Goal: Information Seeking & Learning: Learn about a topic

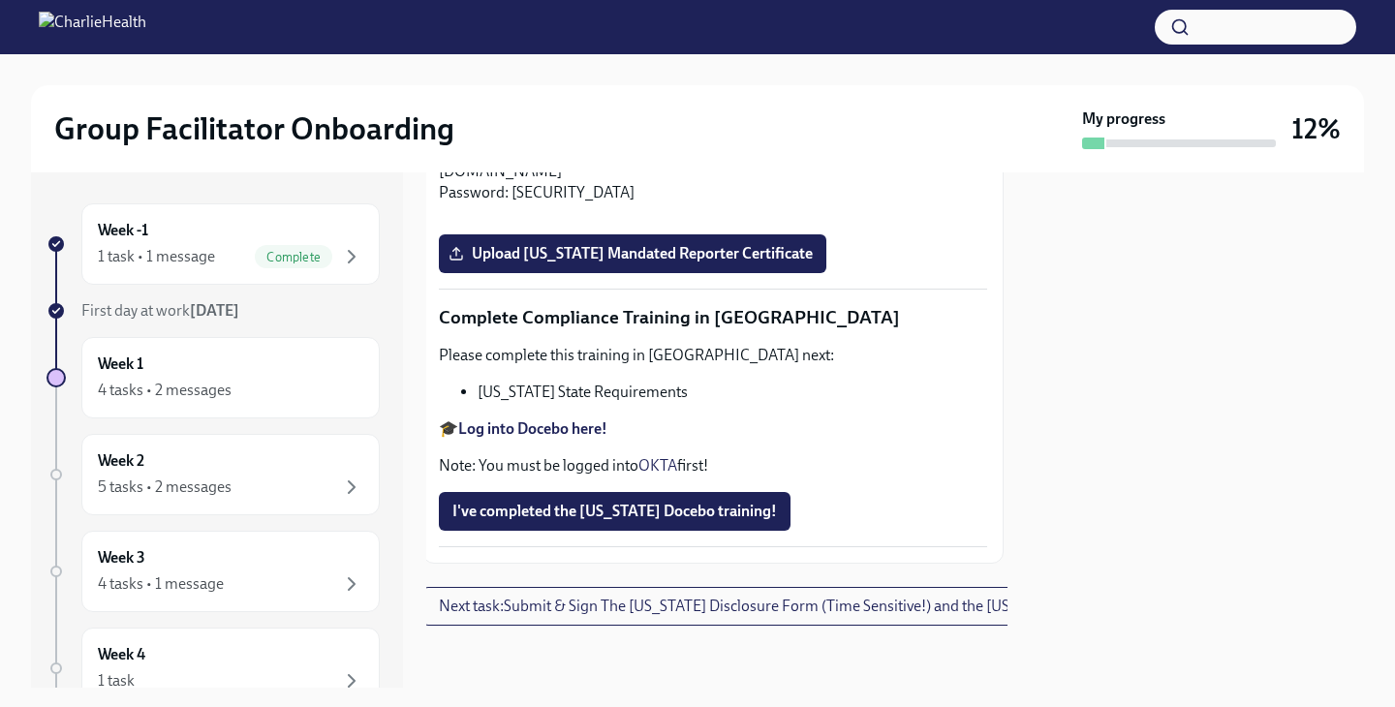
scroll to position [4289, 4]
click at [218, 496] on div "5 tasks • 2 messages" at bounding box center [165, 487] width 134 height 21
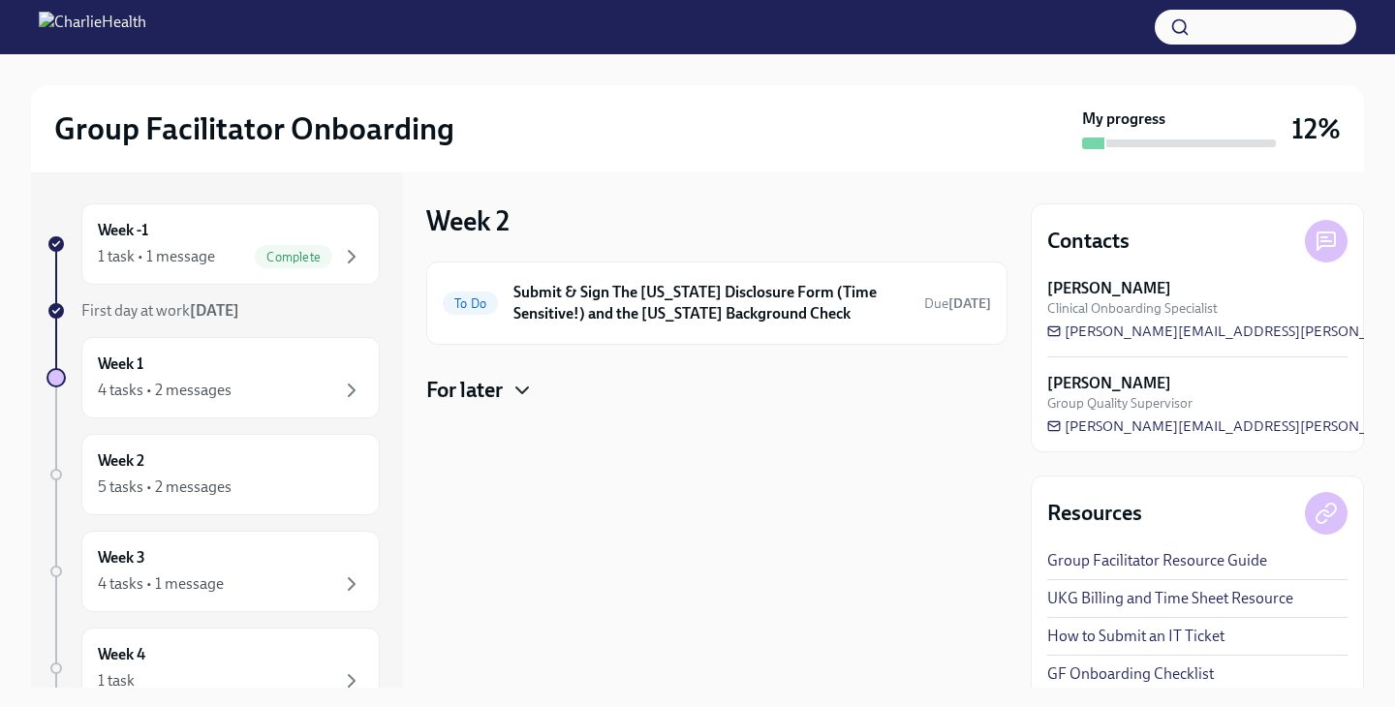
click at [518, 392] on icon "button" at bounding box center [522, 390] width 23 height 23
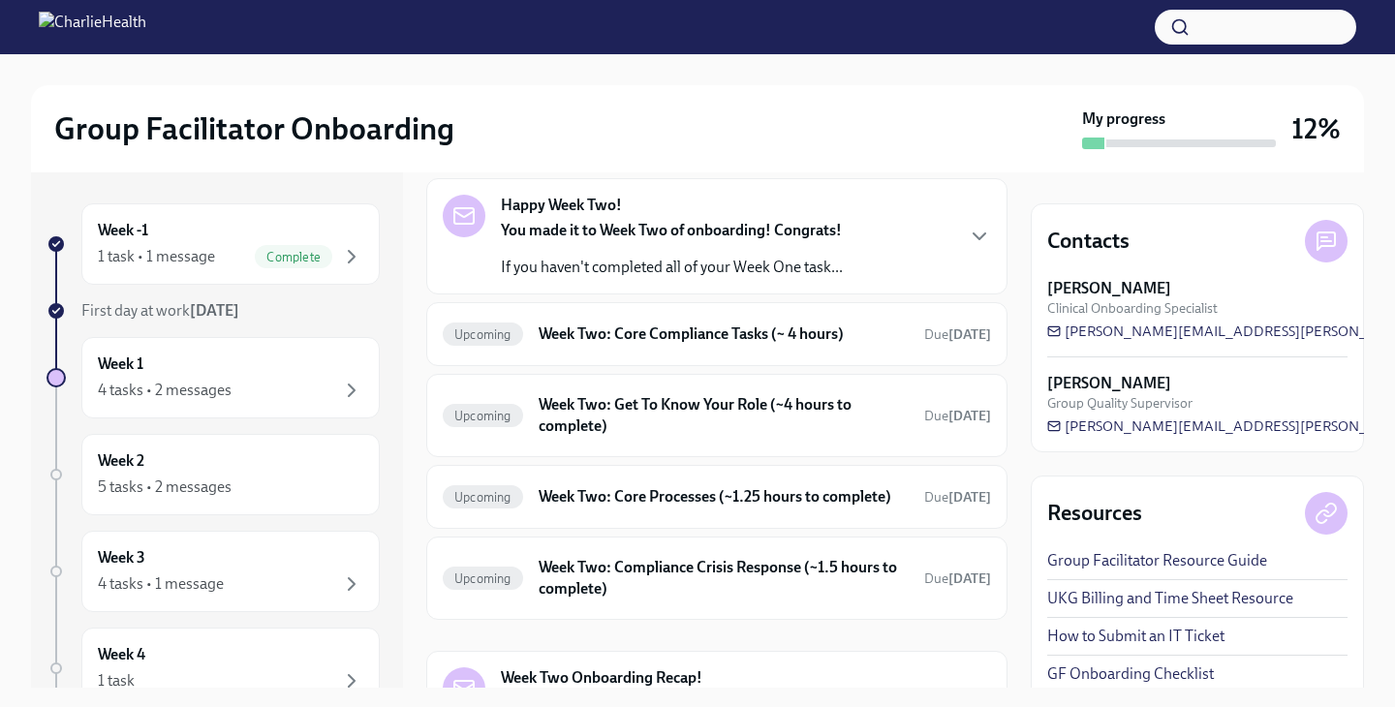
scroll to position [244, 0]
click at [589, 406] on h6 "Week Two: Get To Know Your Role (~4 hours to complete)" at bounding box center [724, 413] width 370 height 43
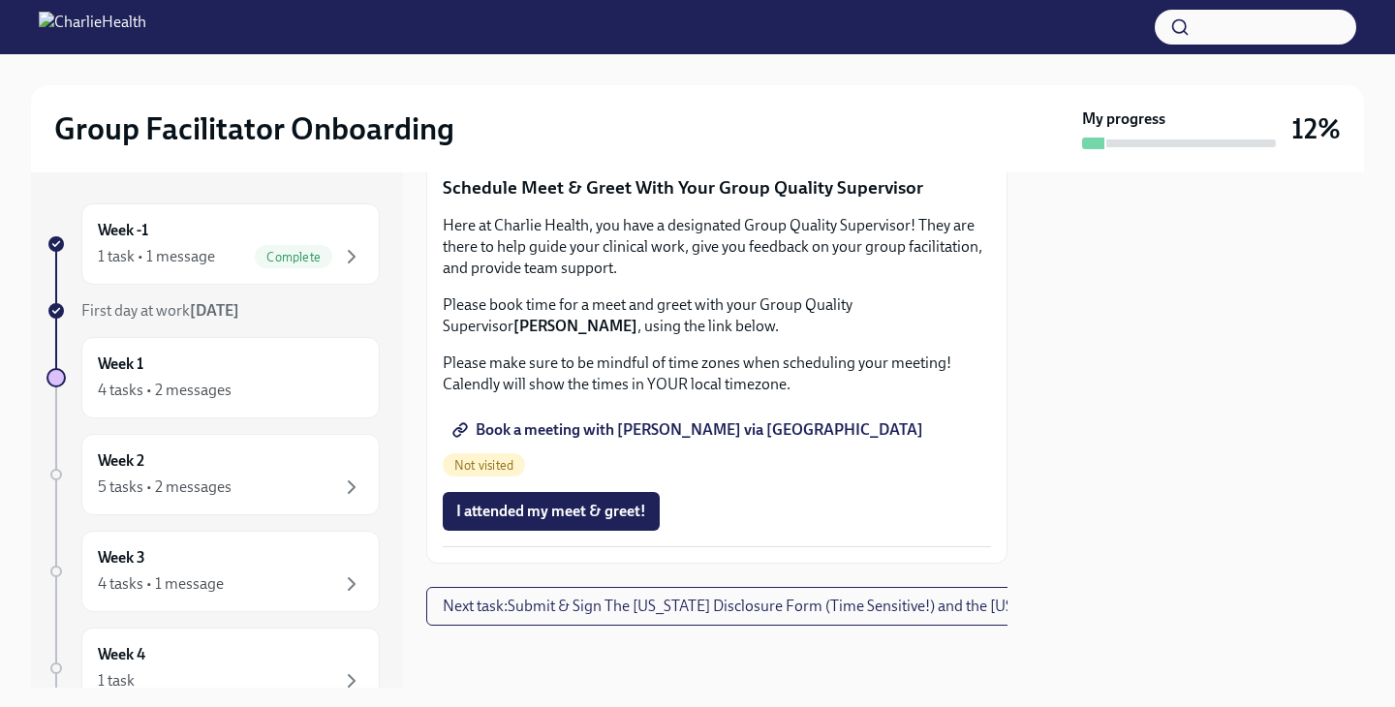
scroll to position [1968, 0]
click at [222, 360] on div "Week 1 4 tasks • 2 messages" at bounding box center [230, 378] width 265 height 48
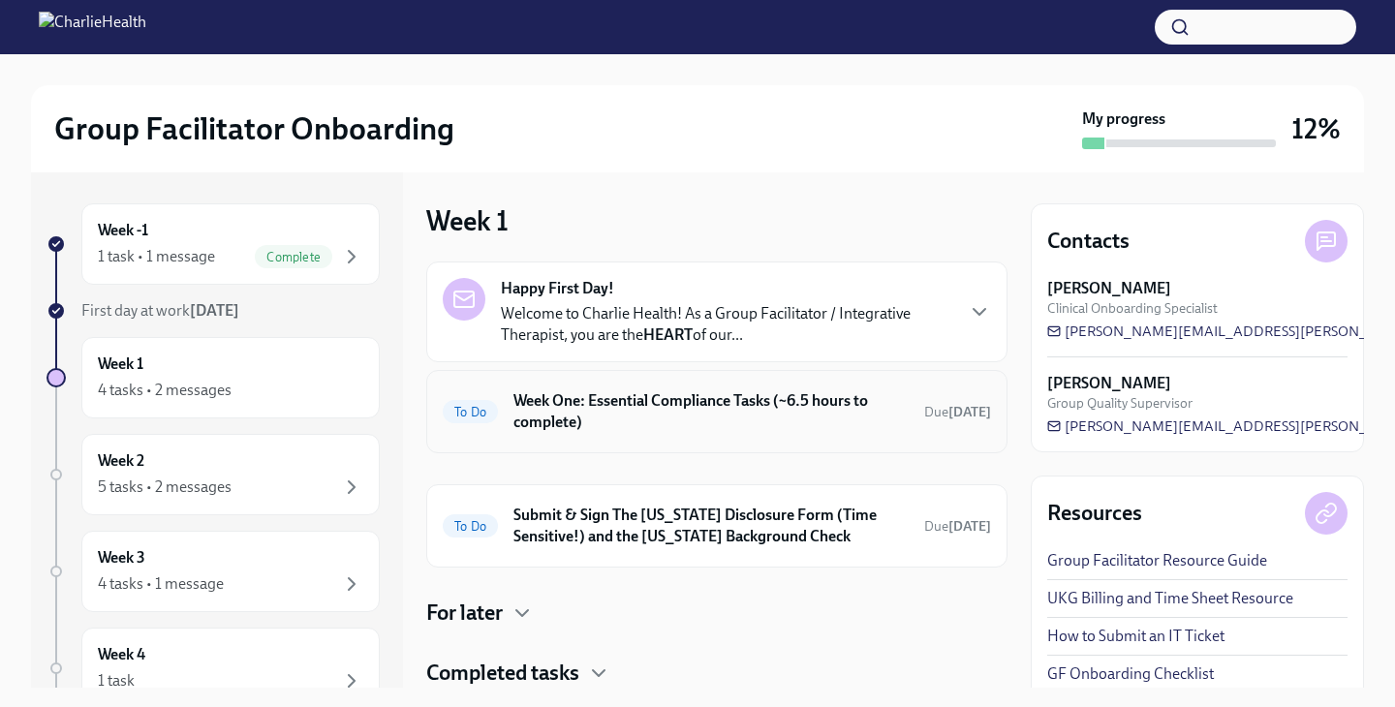
click at [634, 418] on h6 "Week One: Essential Compliance Tasks (~6.5 hours to complete)" at bounding box center [710, 411] width 395 height 43
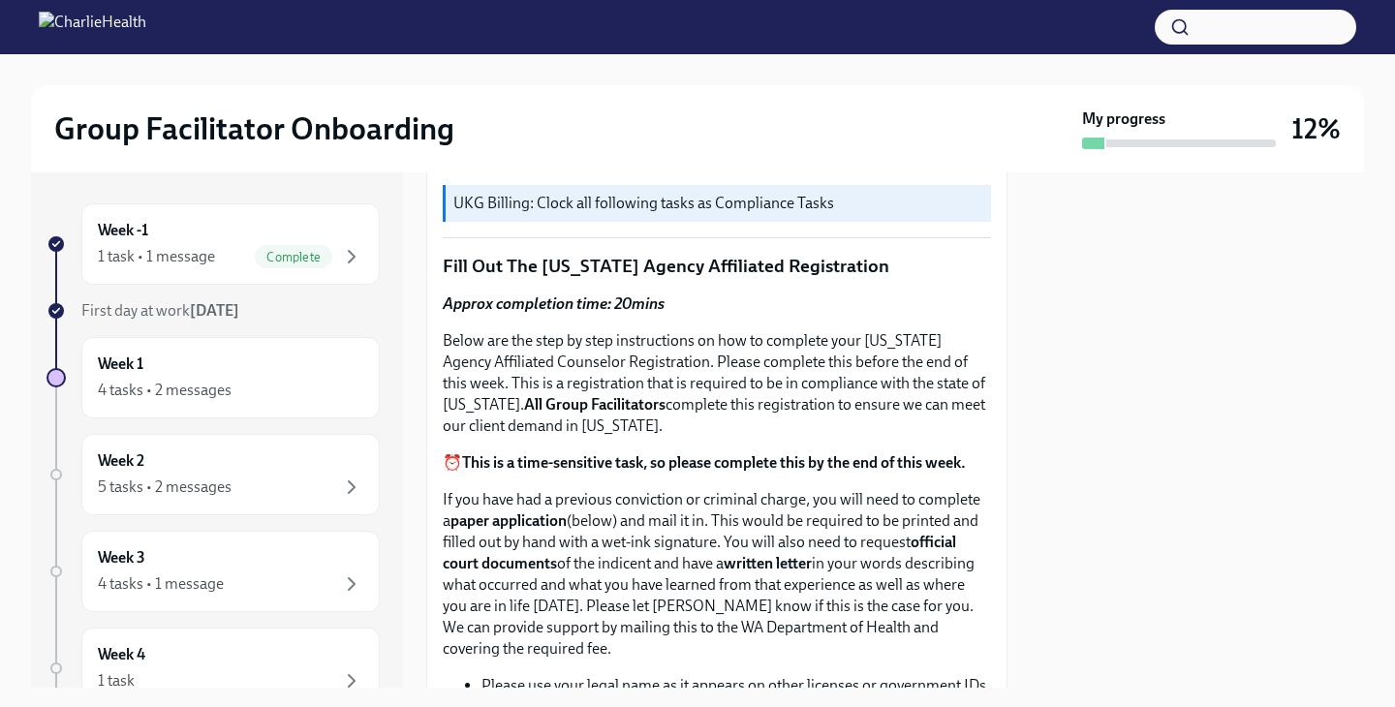
scroll to position [683, 0]
